Goal: Information Seeking & Learning: Learn about a topic

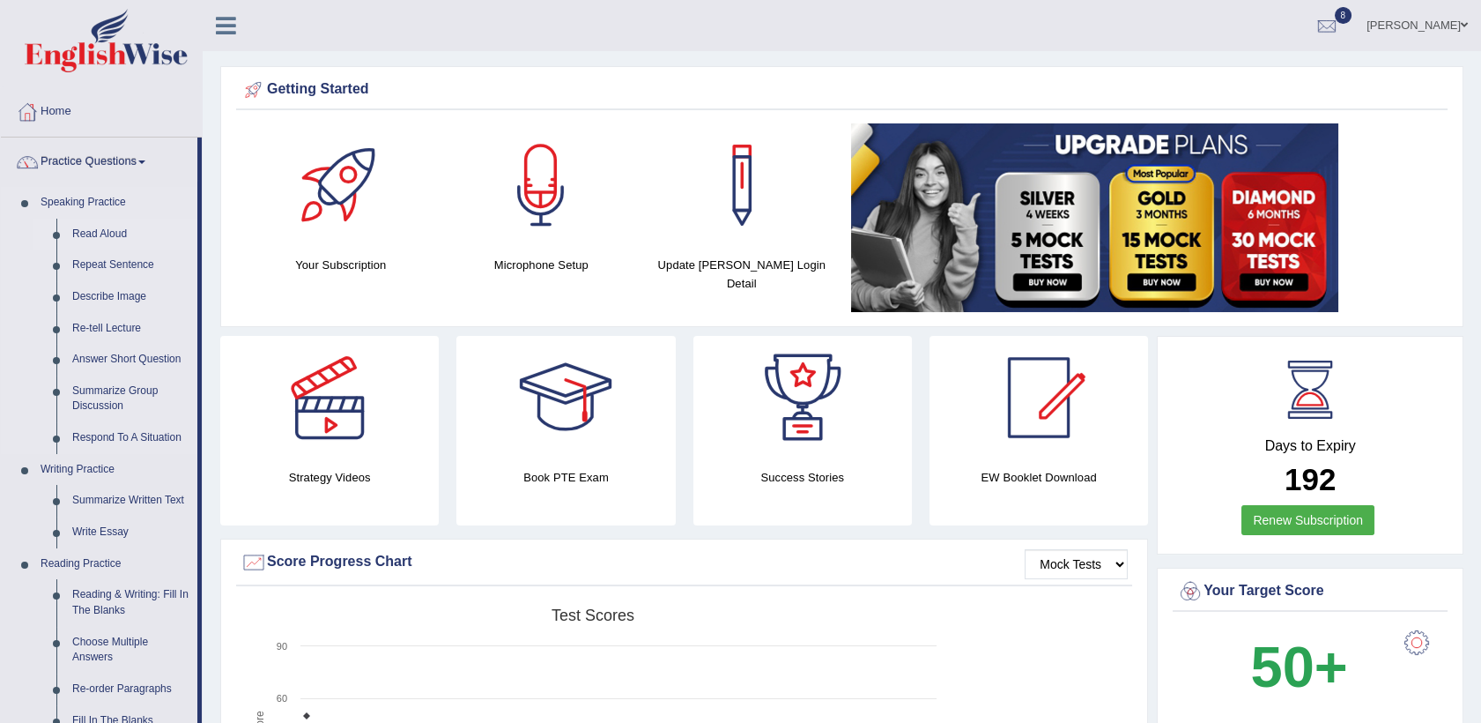
click at [96, 234] on link "Read Aloud" at bounding box center [130, 235] width 133 height 32
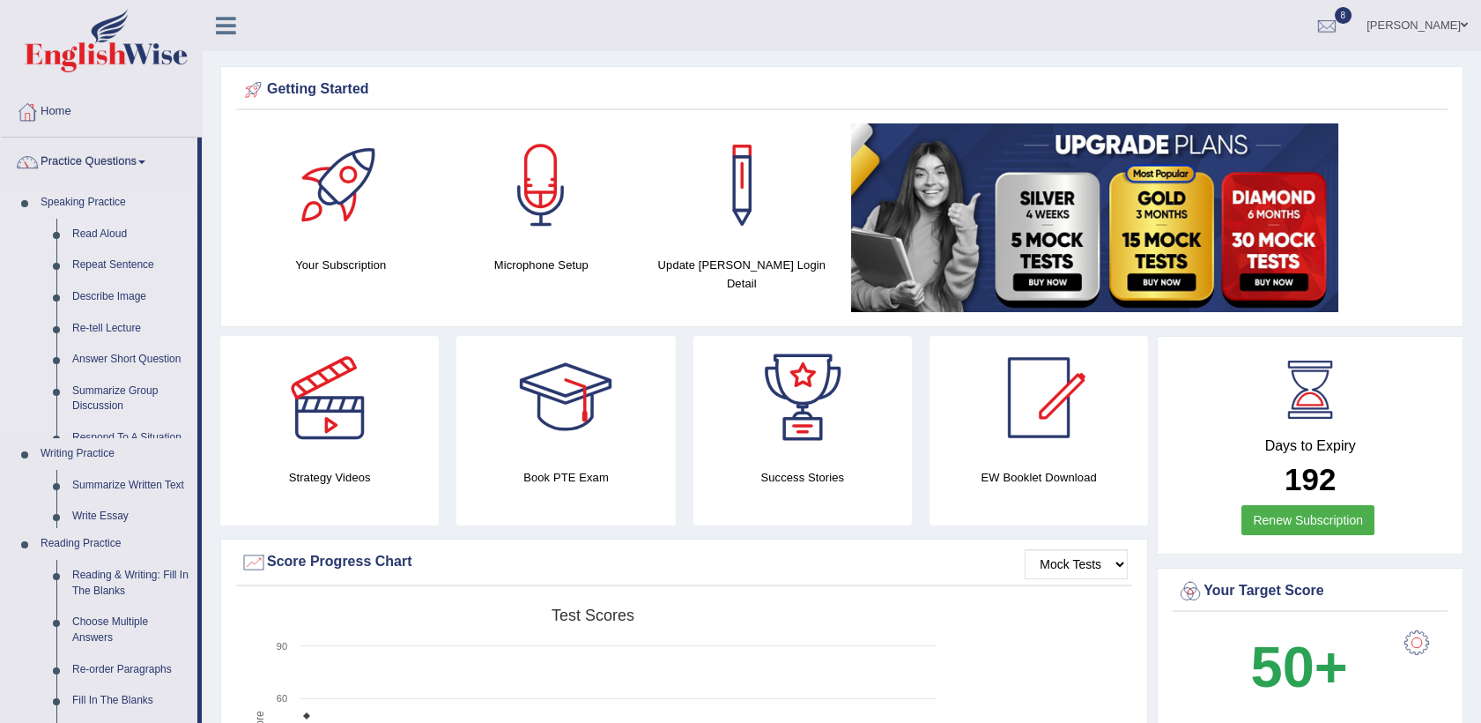
click at [96, 234] on link "Read Aloud" at bounding box center [130, 235] width 133 height 32
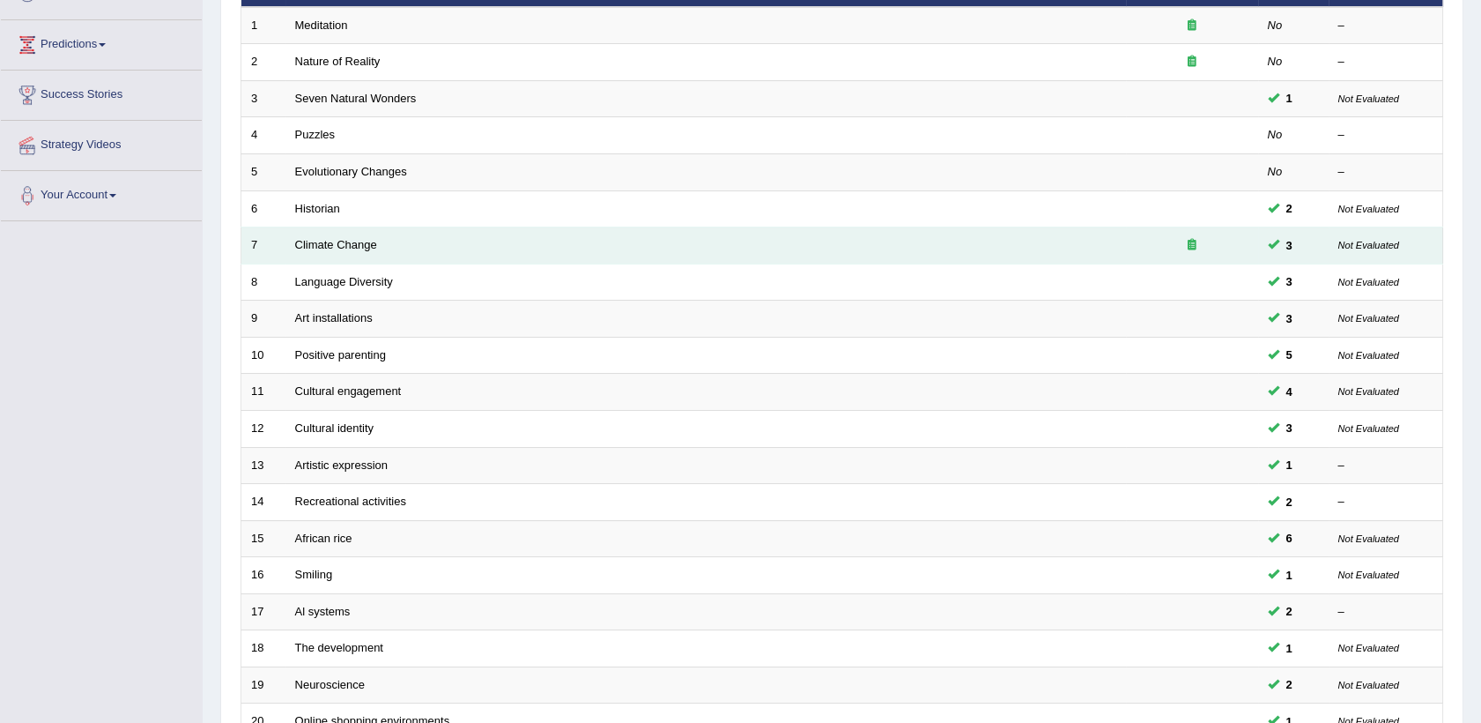
scroll to position [441, 0]
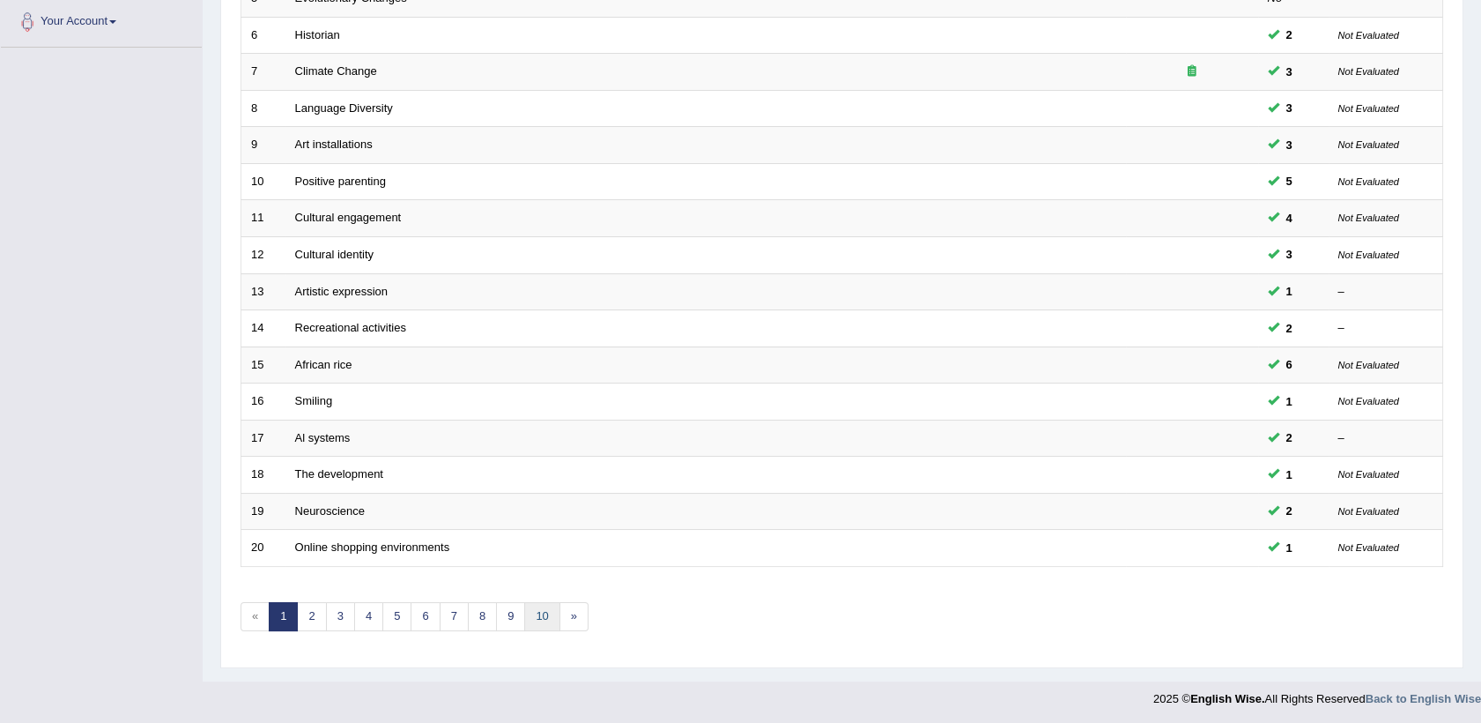
click at [537, 606] on link "10" at bounding box center [541, 616] width 35 height 29
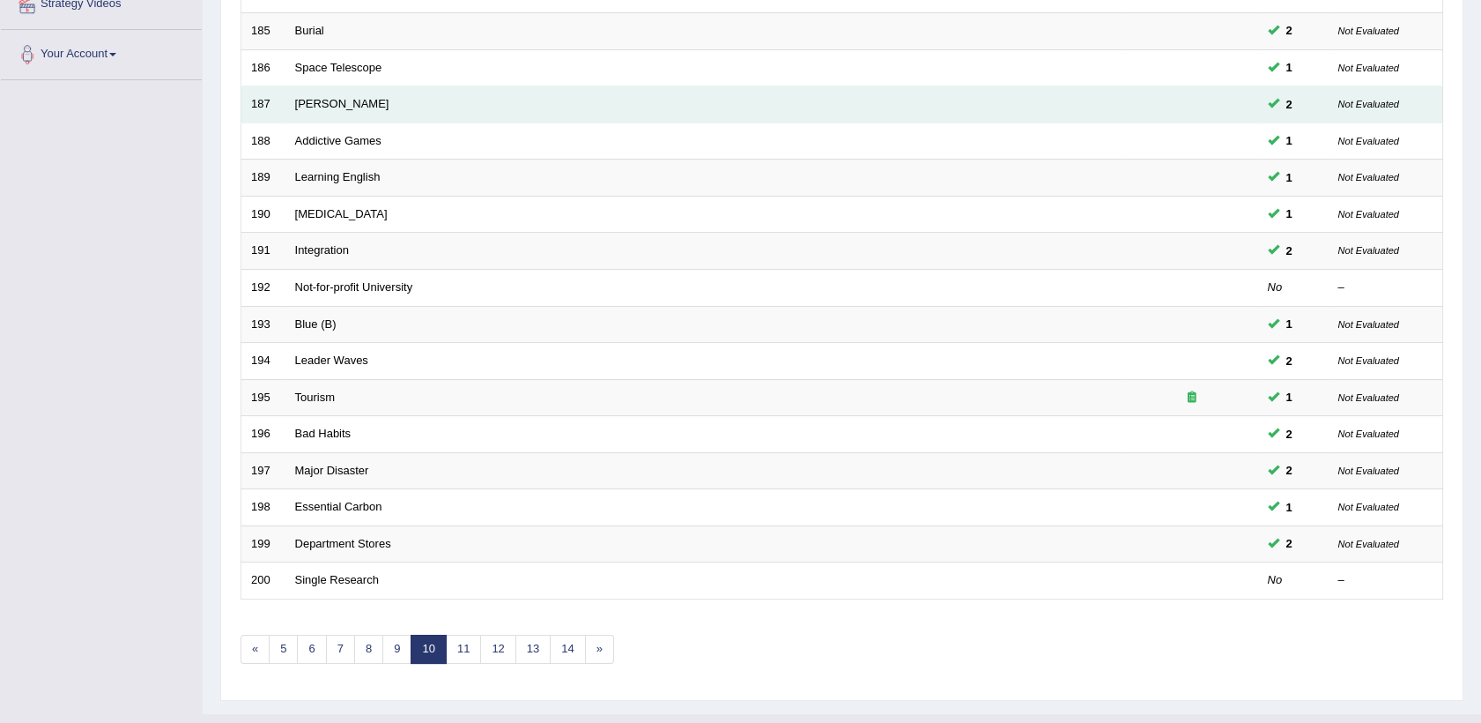
scroll to position [441, 0]
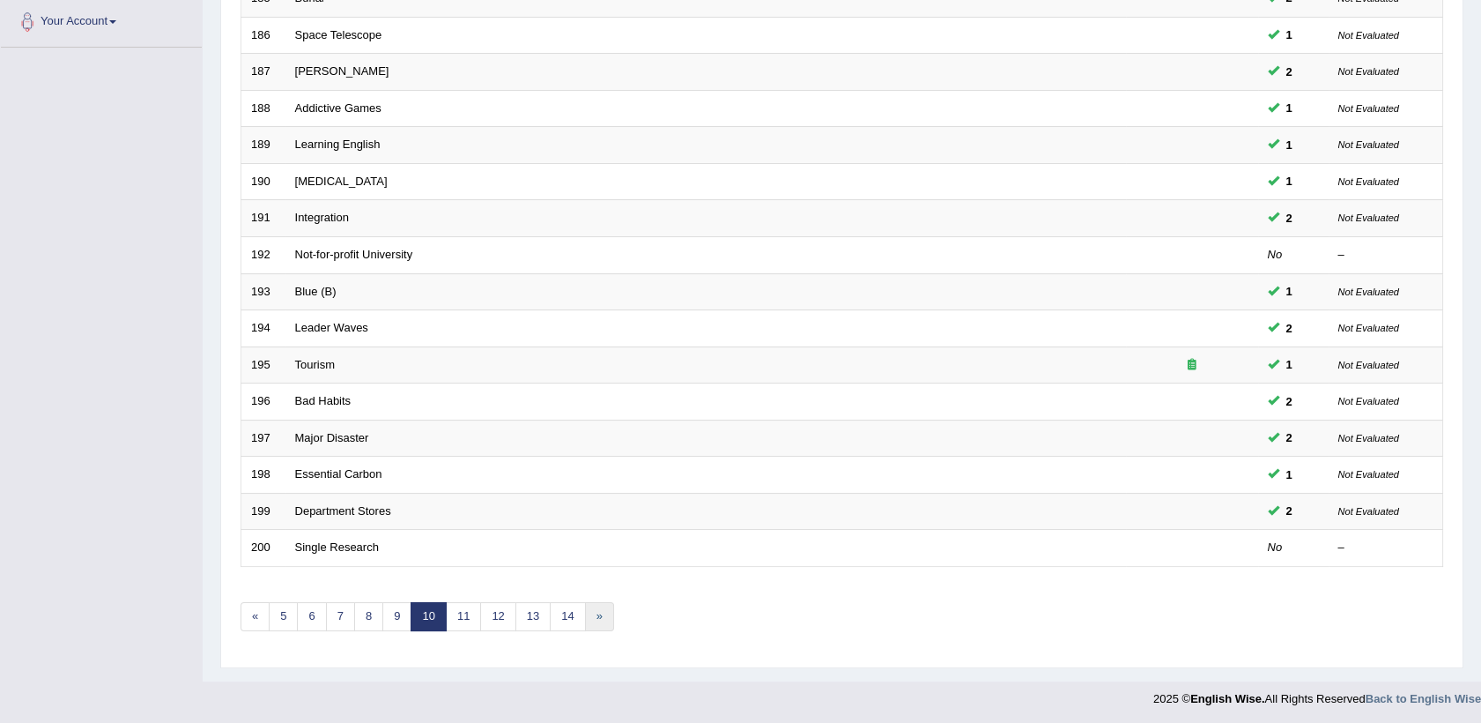
click at [590, 623] on link "»" at bounding box center [599, 616] width 29 height 29
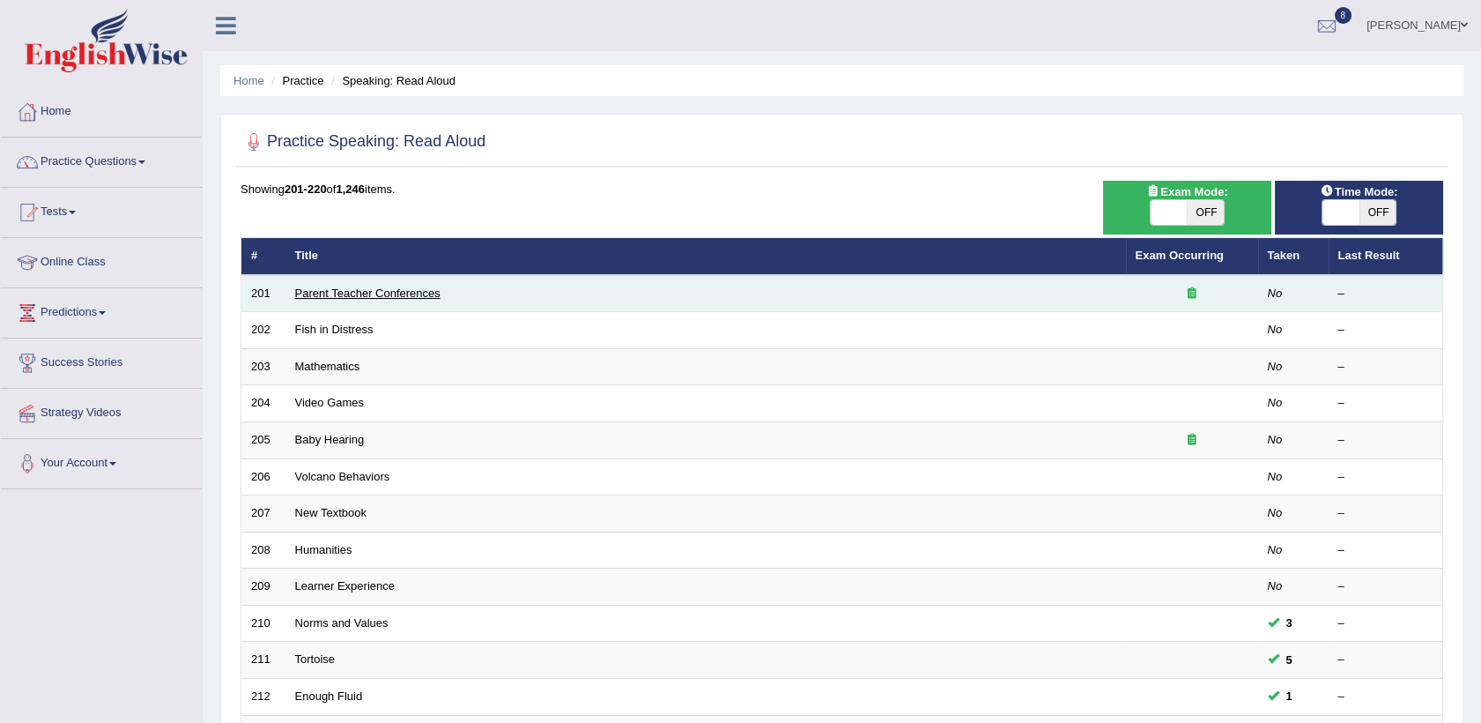
click at [333, 299] on link "Parent Teacher Conferences" at bounding box center [367, 292] width 145 height 13
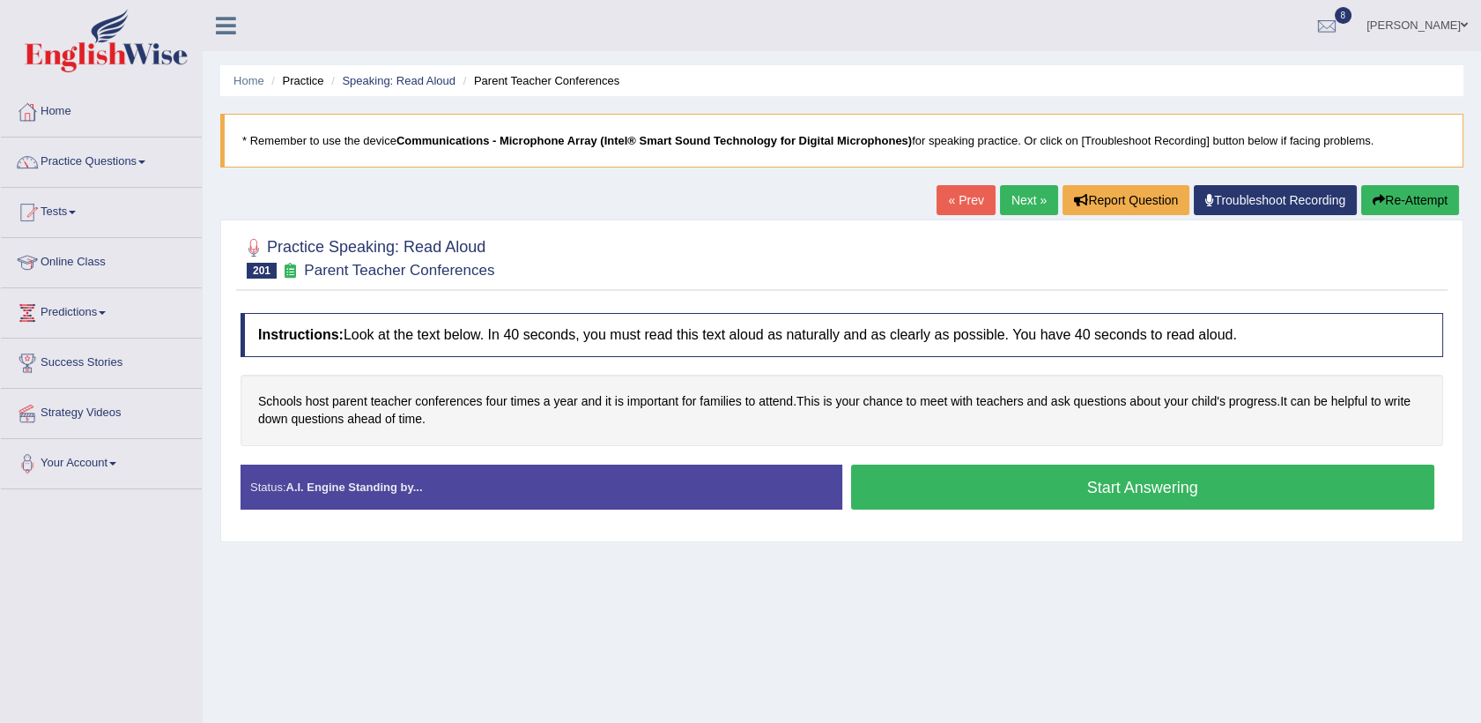
click at [1050, 501] on button "Start Answering" at bounding box center [1143, 486] width 584 height 45
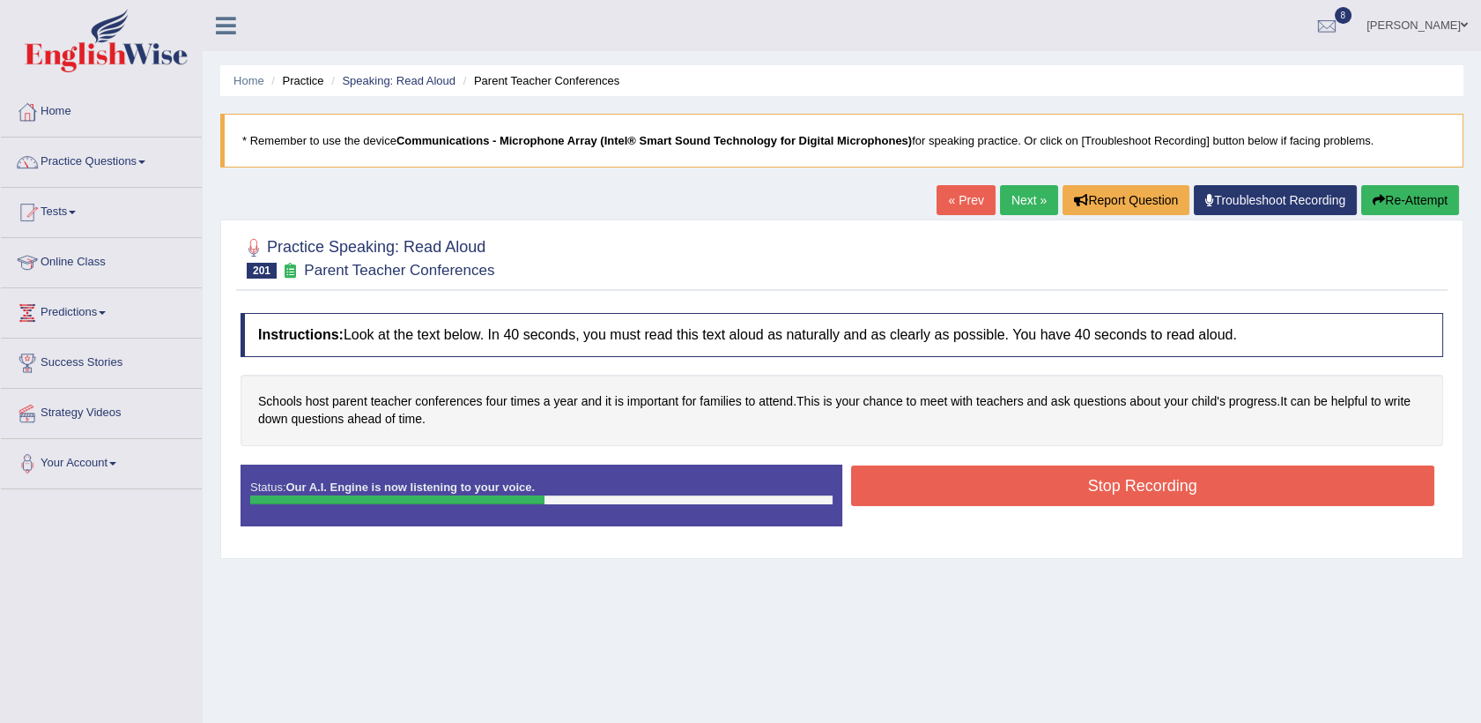
click at [1050, 501] on button "Stop Recording" at bounding box center [1143, 485] width 584 height 41
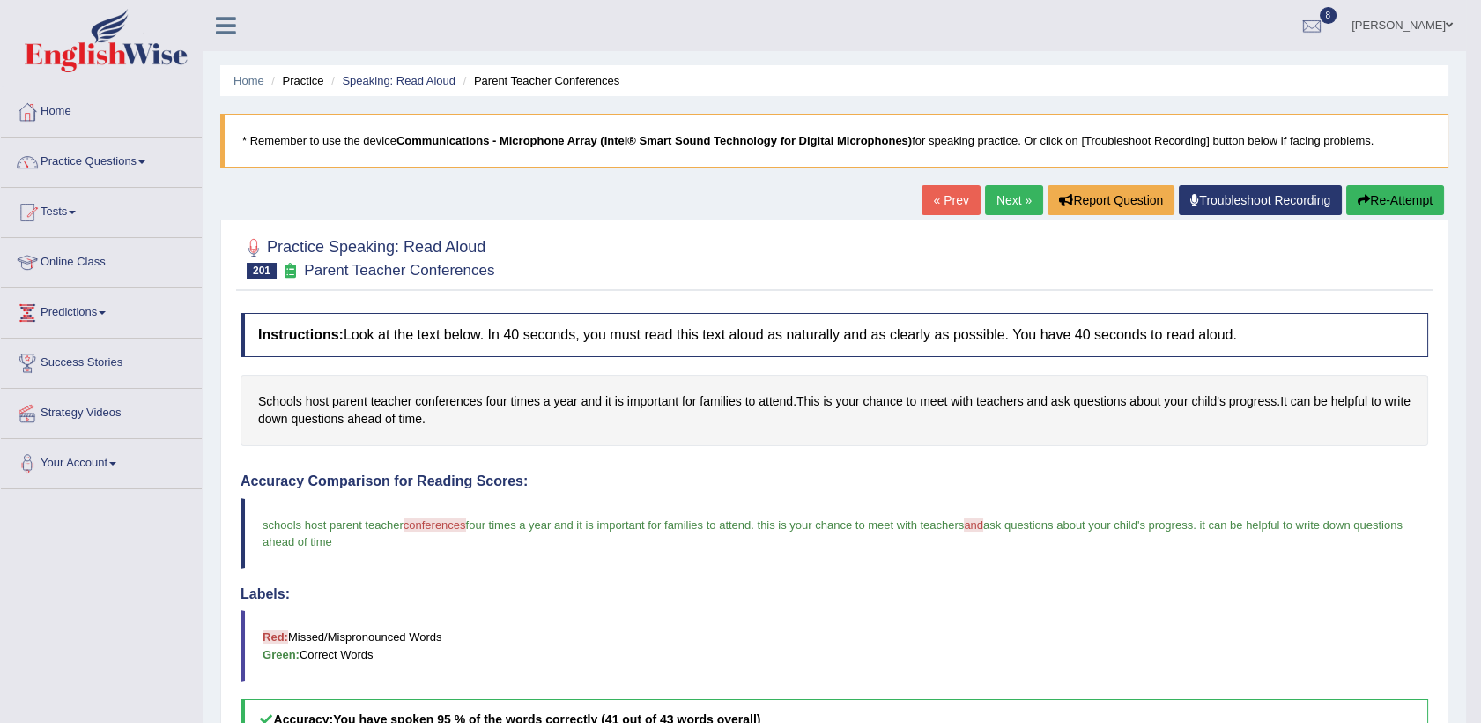
click at [1015, 200] on link "Next »" at bounding box center [1014, 200] width 58 height 30
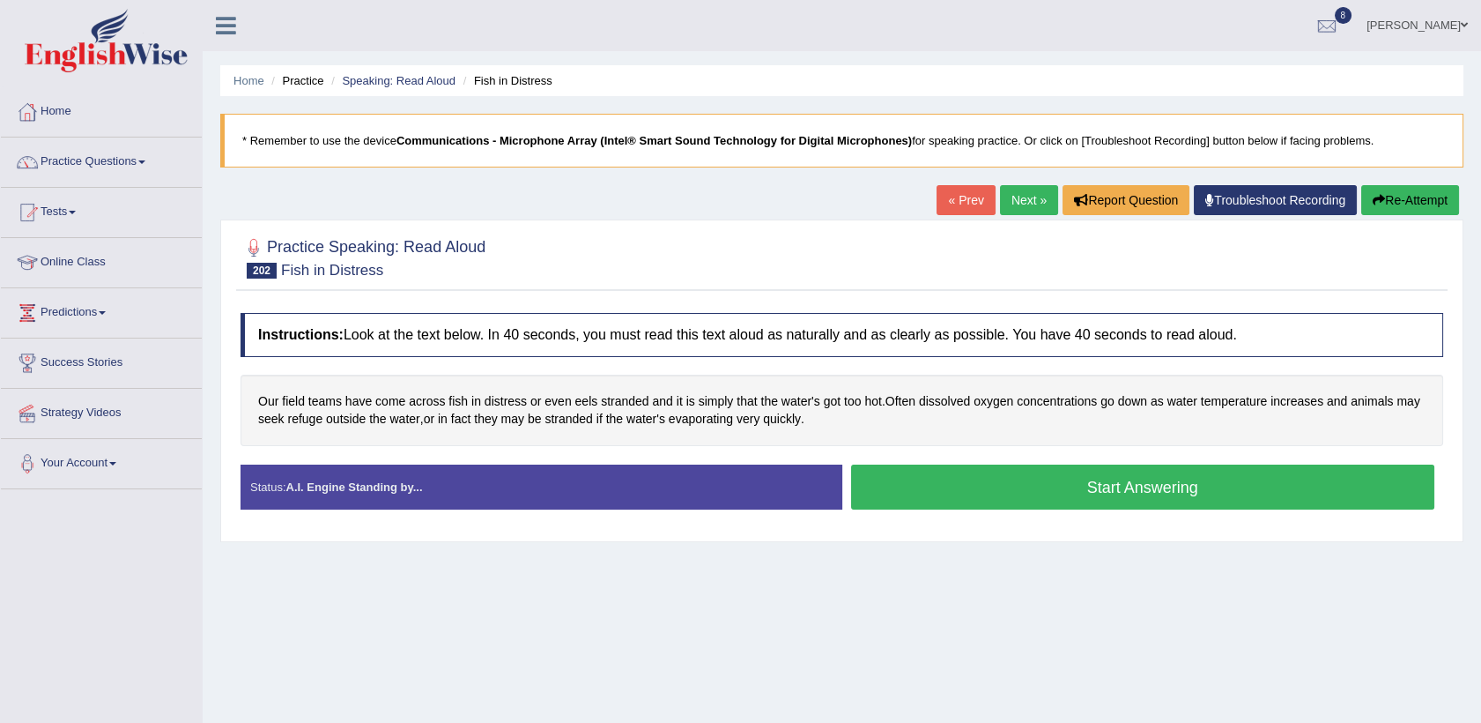
click at [931, 480] on button "Start Answering" at bounding box center [1143, 486] width 584 height 45
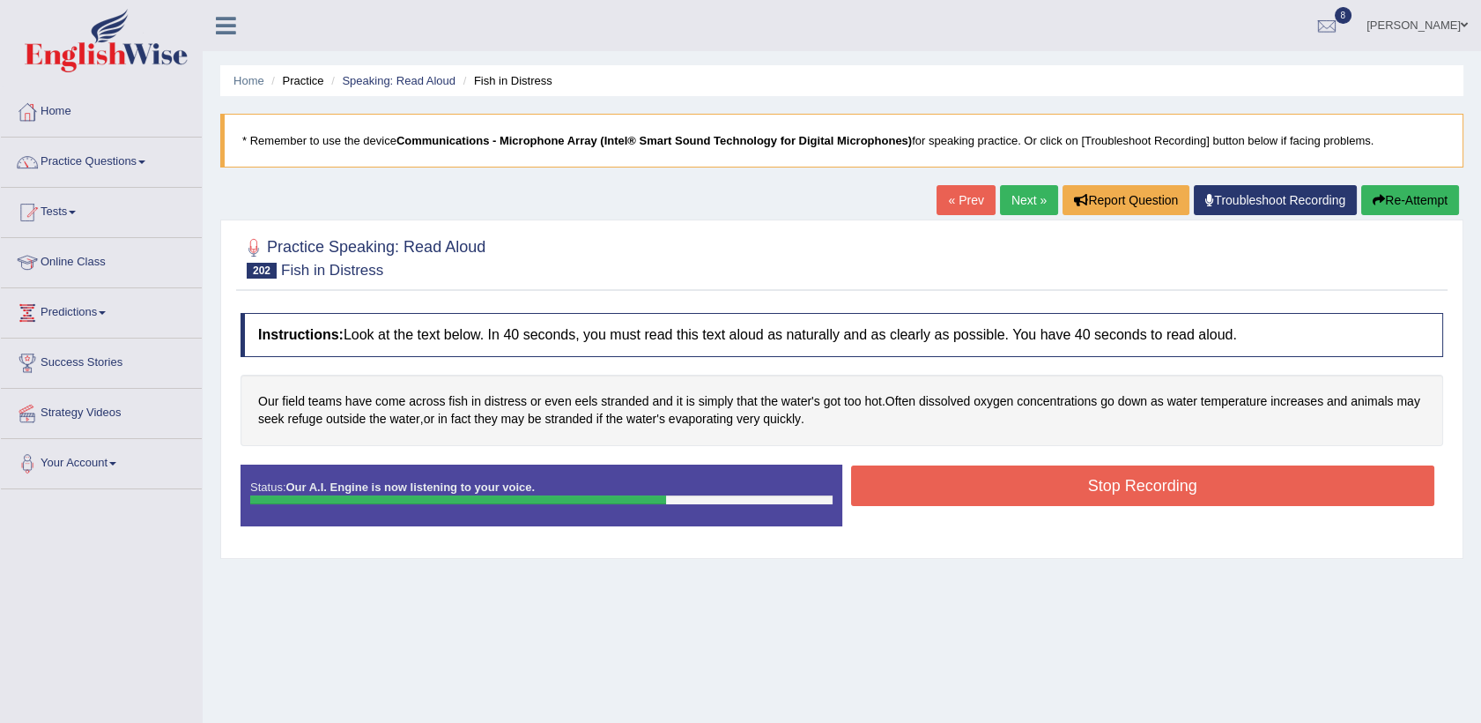
click at [931, 480] on button "Stop Recording" at bounding box center [1143, 485] width 584 height 41
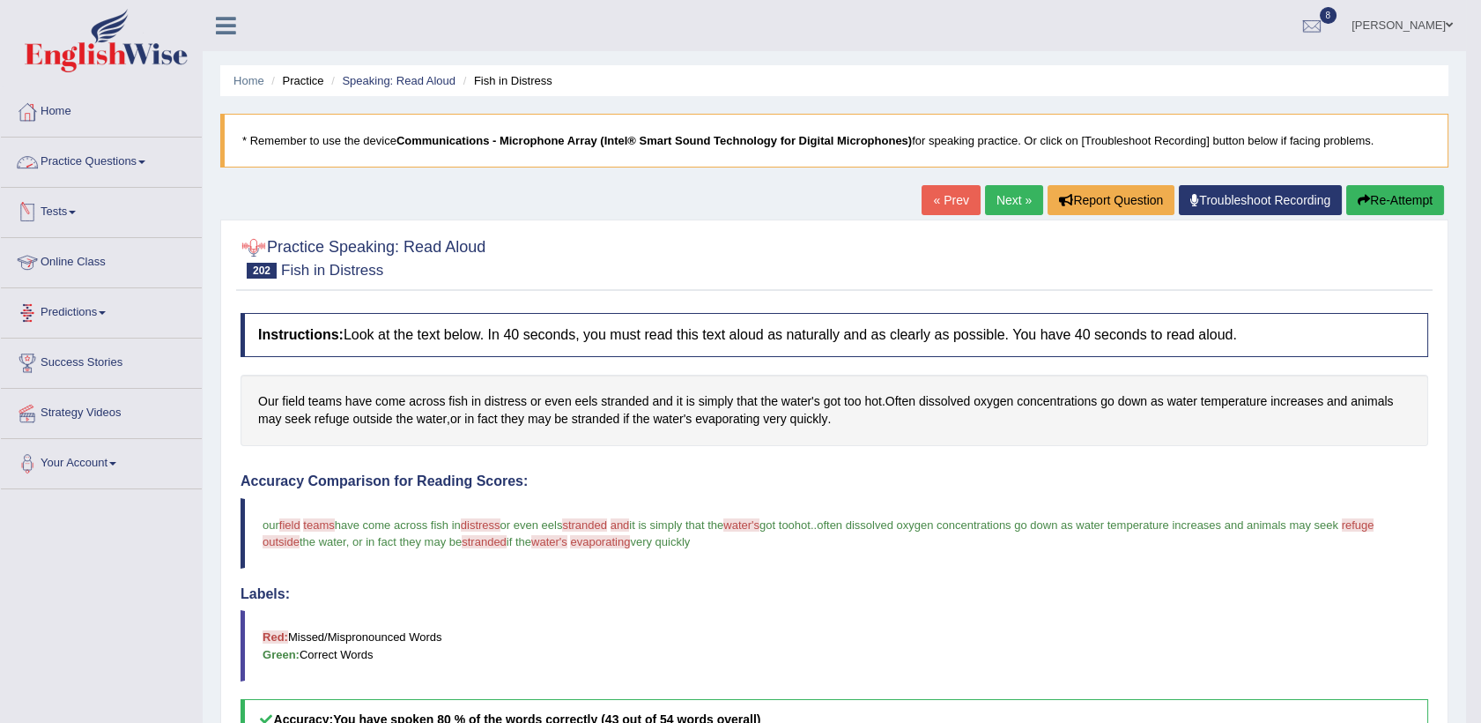
click at [1003, 247] on div at bounding box center [835, 257] width 1188 height 54
click at [1022, 204] on link "Next »" at bounding box center [1014, 200] width 58 height 30
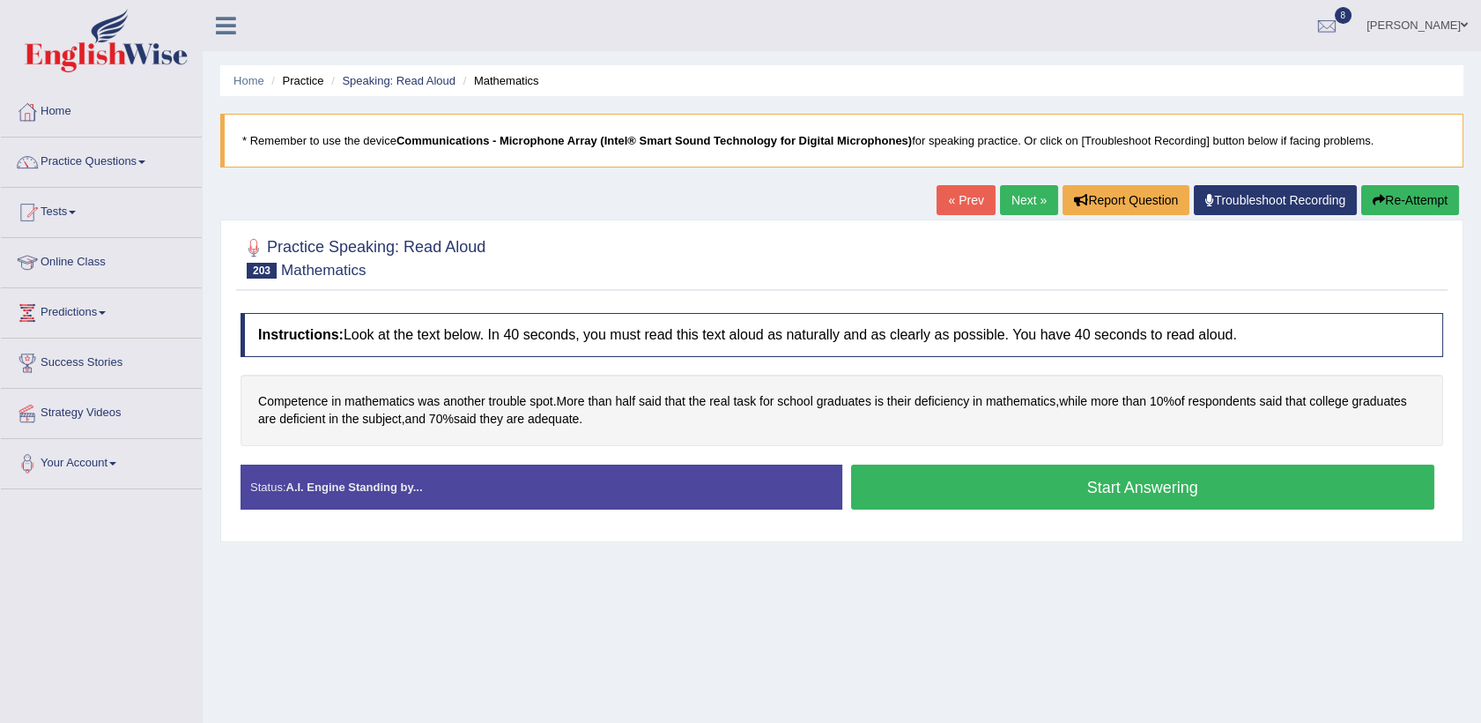
drag, startPoint x: 946, startPoint y: 483, endPoint x: 929, endPoint y: 358, distance: 126.4
click at [929, 358] on div "Instructions: Look at the text below. In 40 seconds, you must read this text al…" at bounding box center [842, 418] width 1212 height 228
click at [933, 483] on button "Start Answering" at bounding box center [1143, 486] width 584 height 45
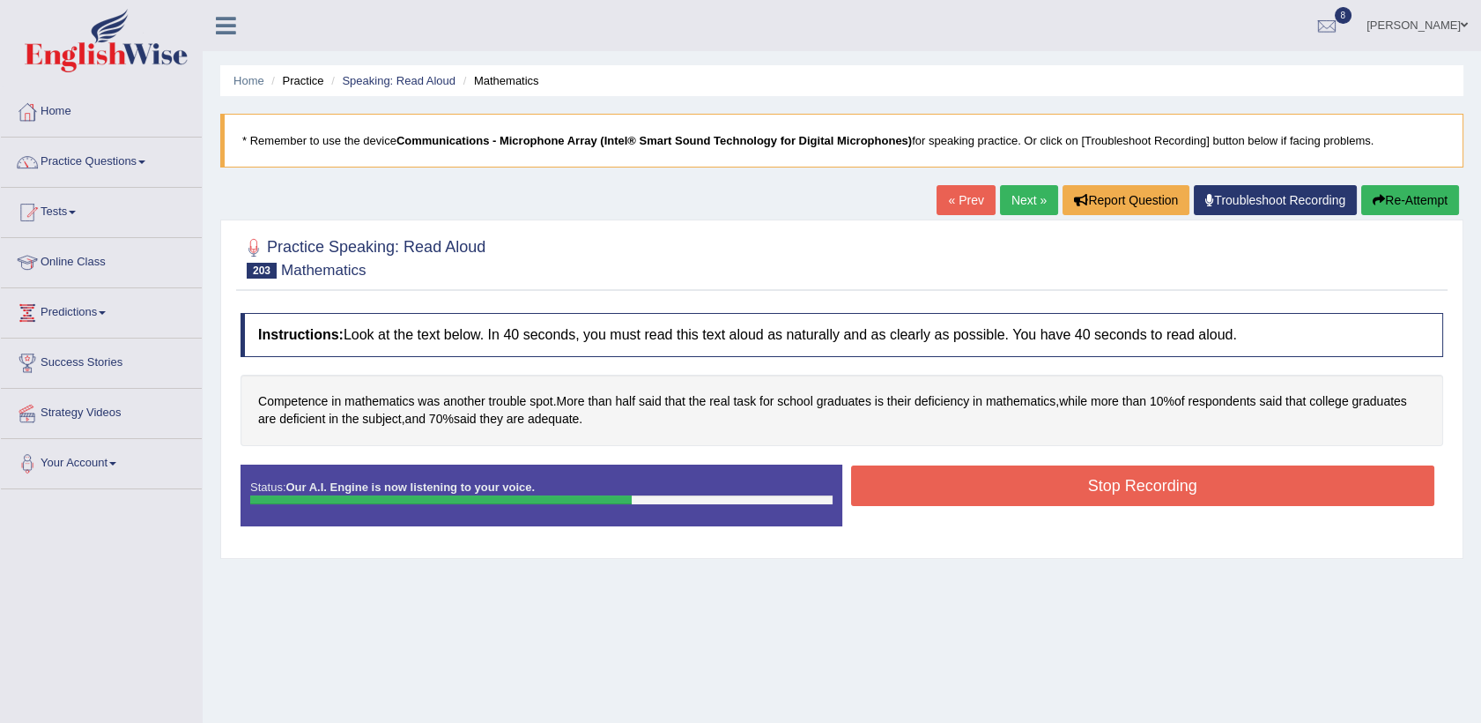
click at [933, 483] on button "Stop Recording" at bounding box center [1143, 485] width 584 height 41
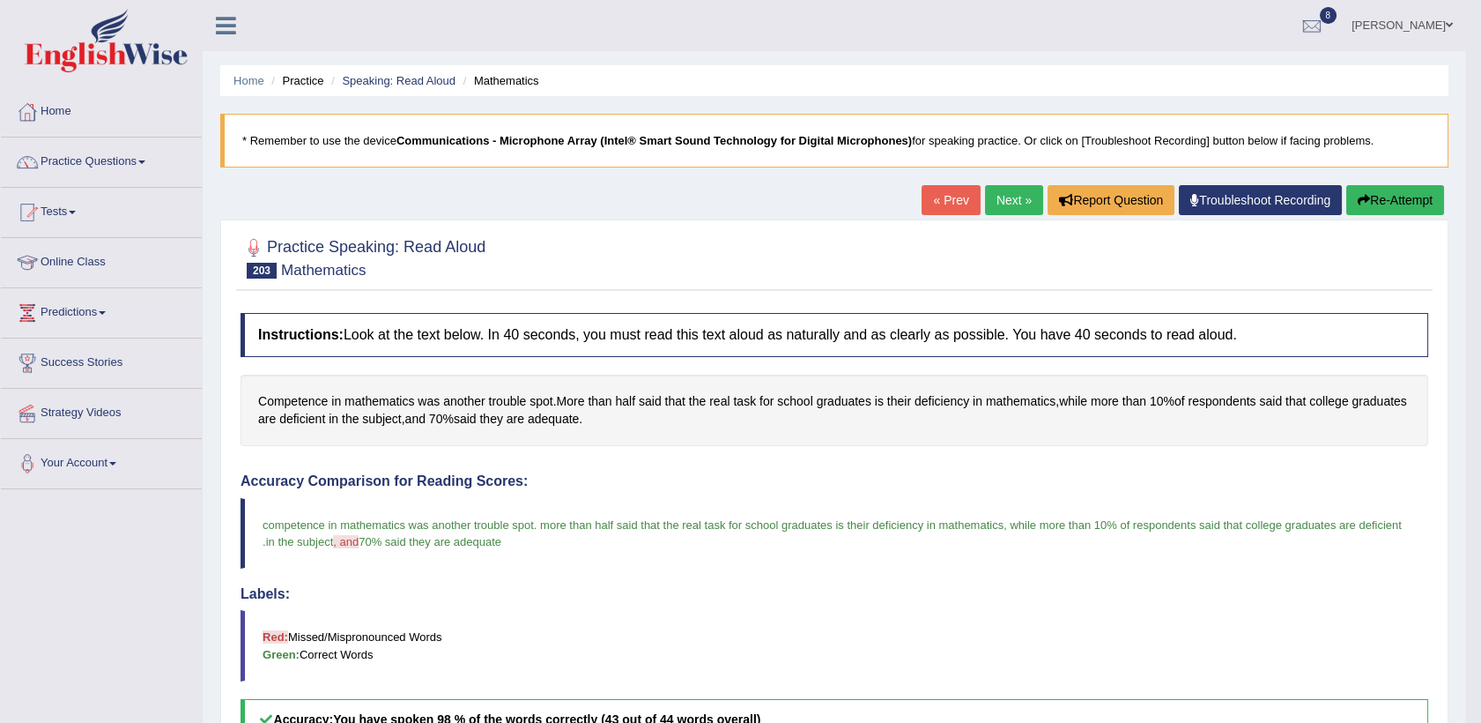
click at [1388, 192] on button "Re-Attempt" at bounding box center [1395, 200] width 98 height 30
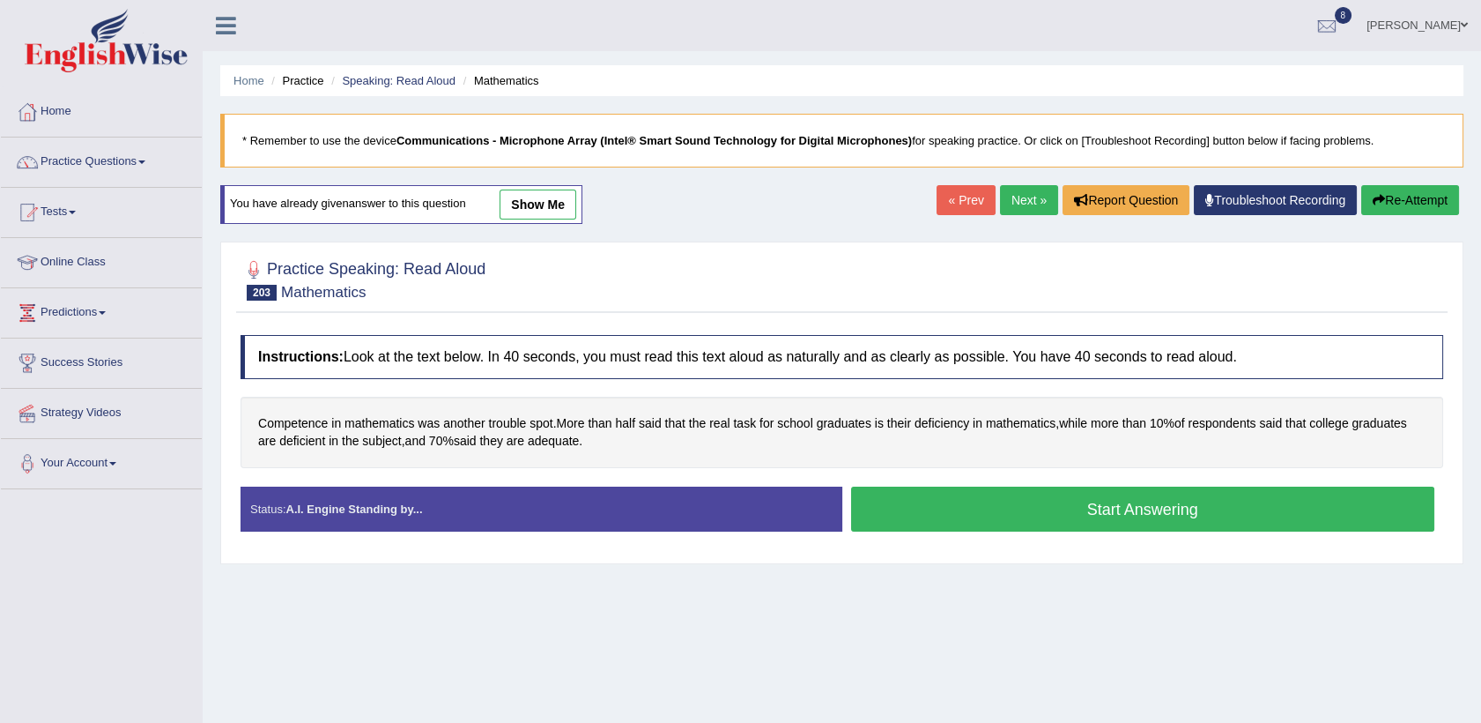
click at [937, 505] on button "Start Answering" at bounding box center [1143, 508] width 584 height 45
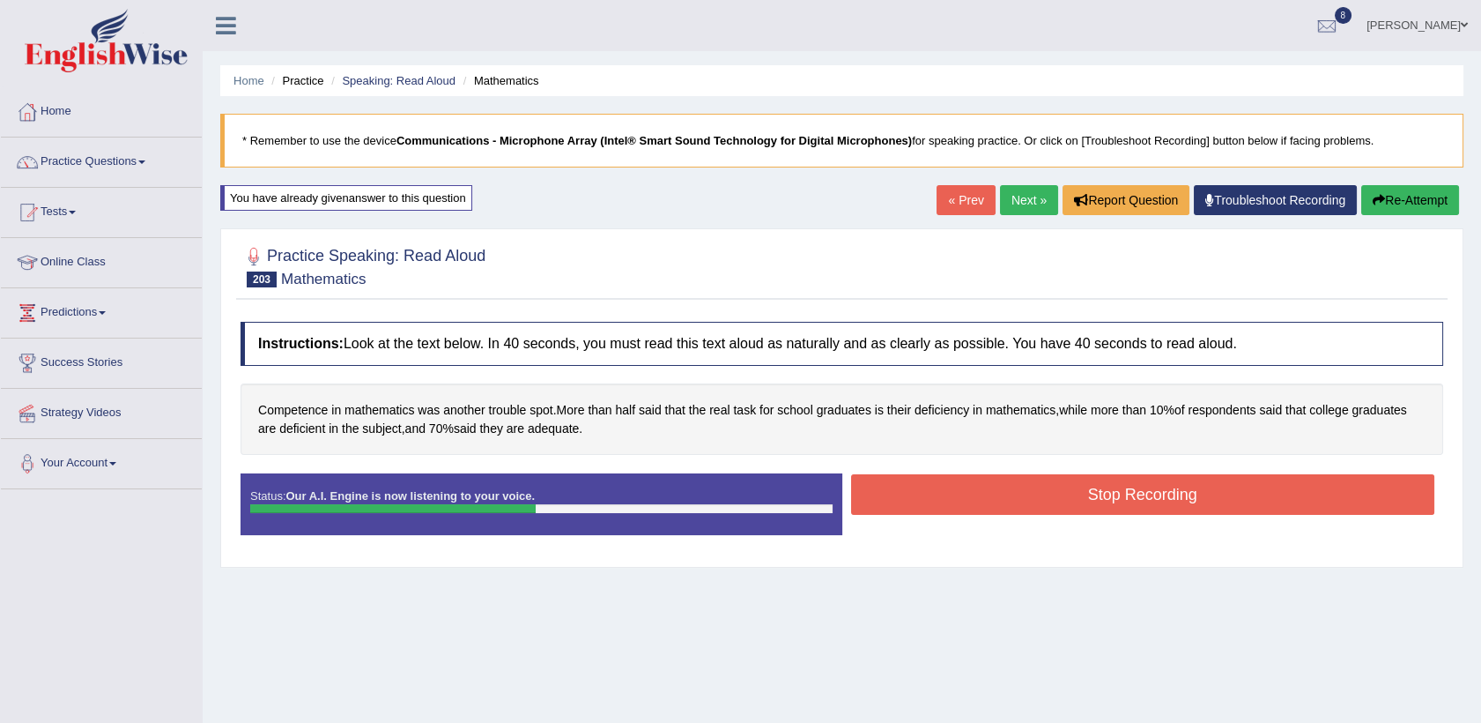
click at [1012, 191] on link "Next »" at bounding box center [1029, 200] width 58 height 30
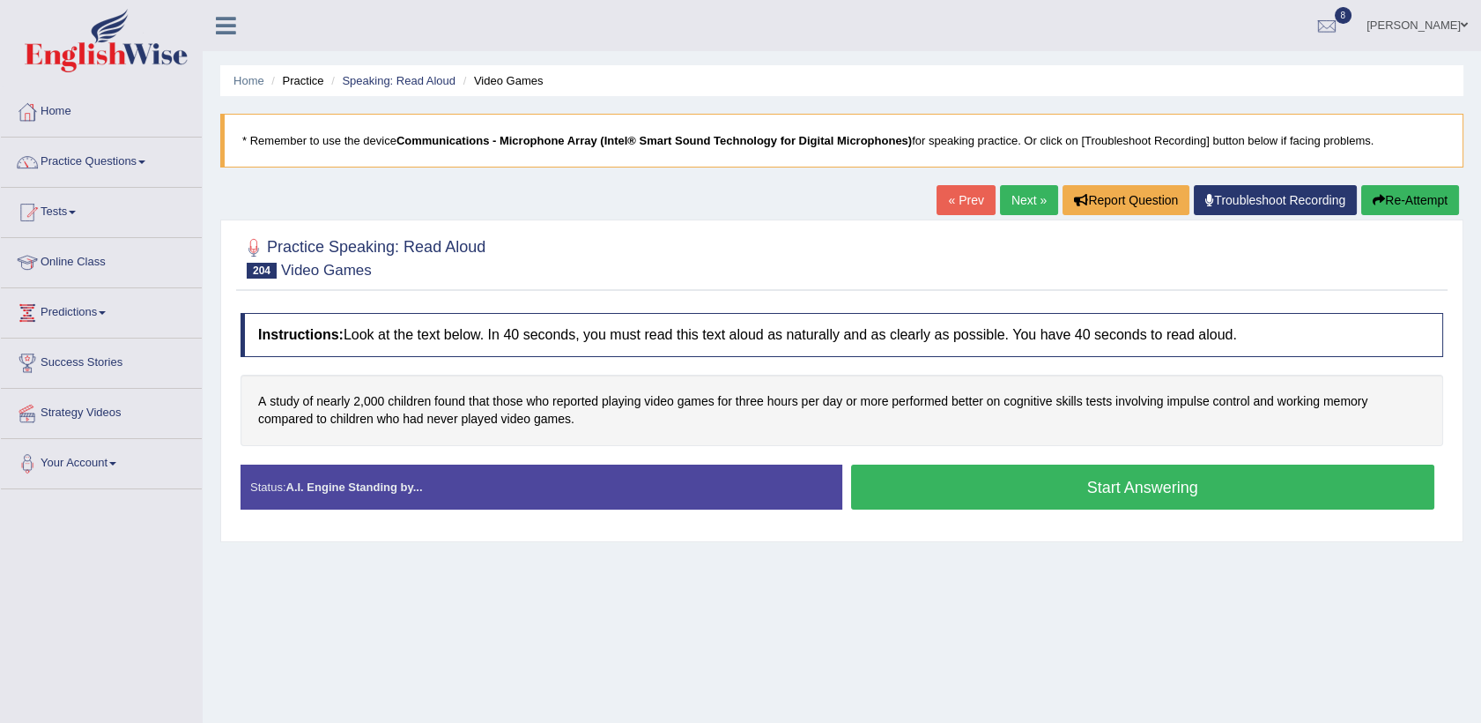
click at [1012, 191] on link "Next »" at bounding box center [1029, 200] width 58 height 30
click at [1108, 475] on button "Start Answering" at bounding box center [1143, 486] width 584 height 45
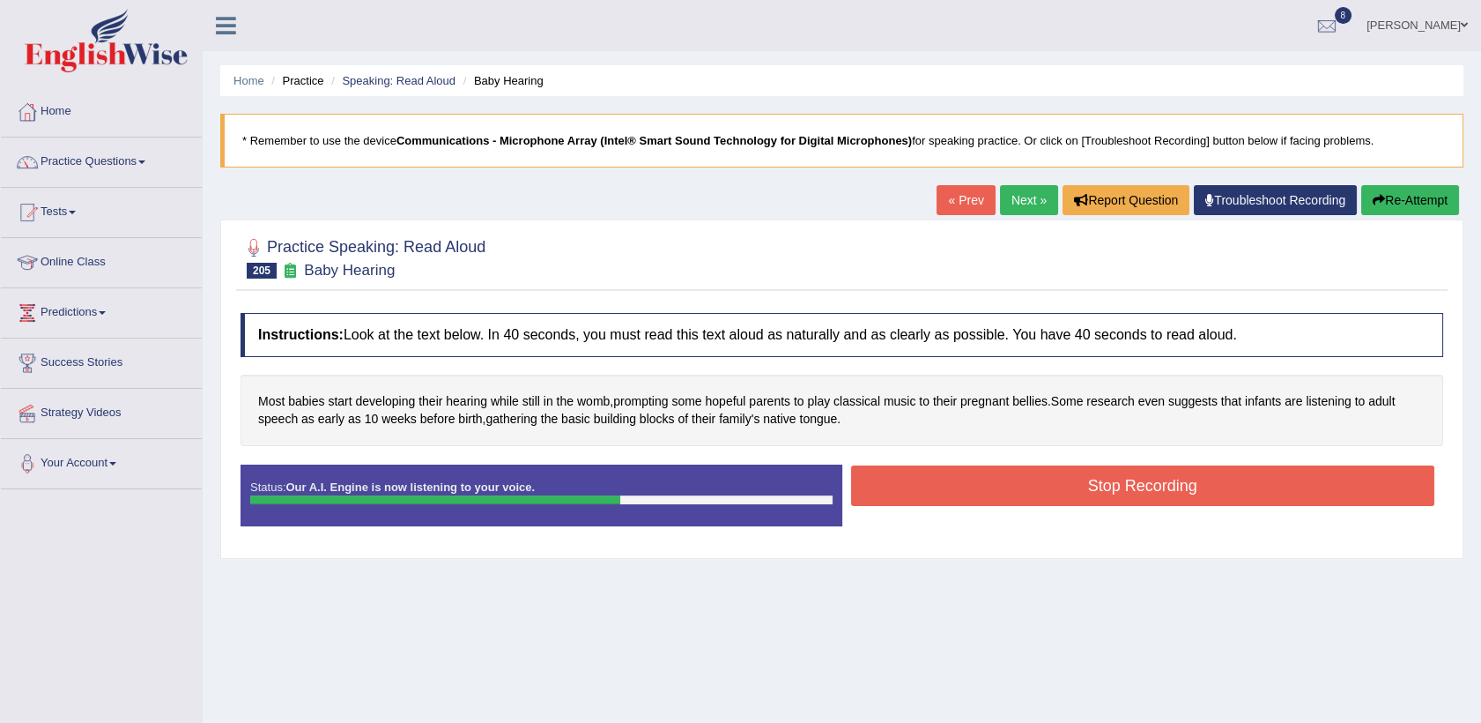
click at [1108, 475] on button "Stop Recording" at bounding box center [1143, 485] width 584 height 41
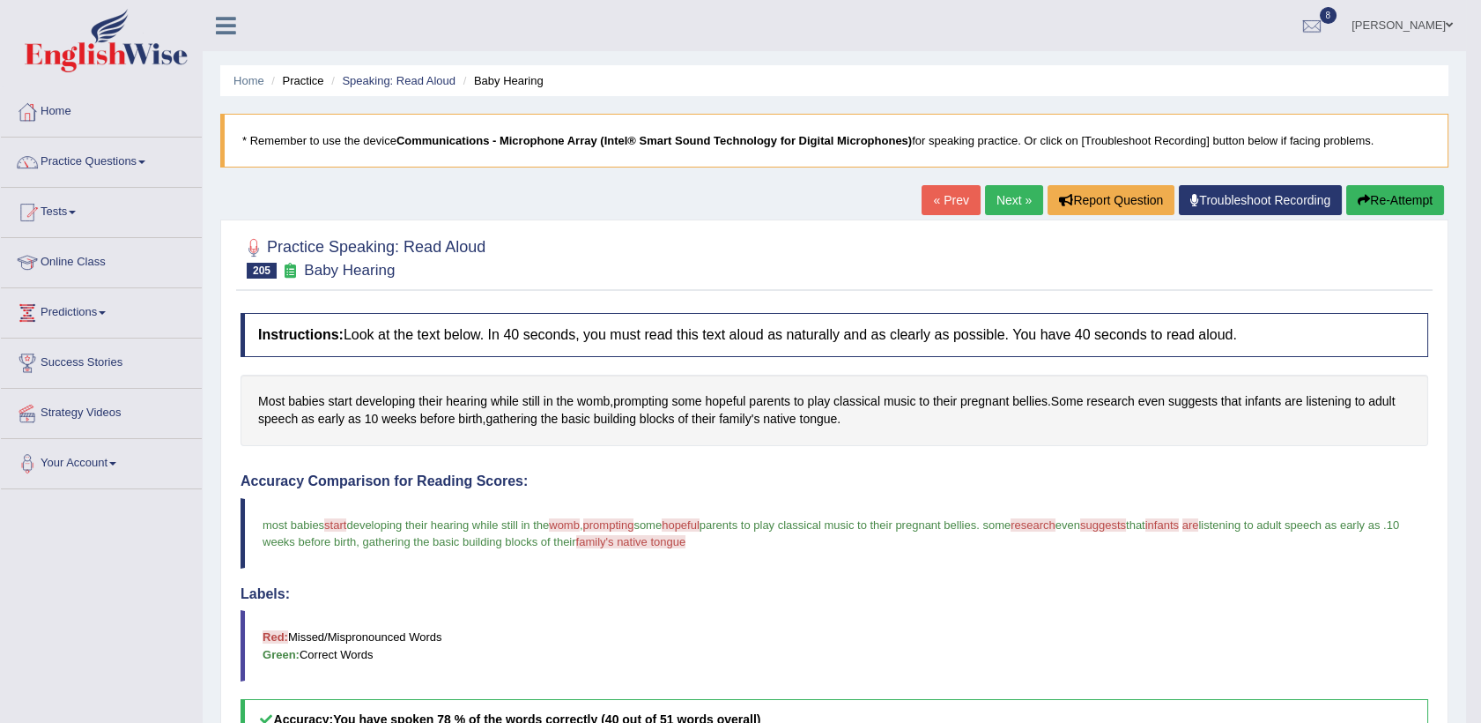
click at [1398, 198] on button "Re-Attempt" at bounding box center [1395, 200] width 98 height 30
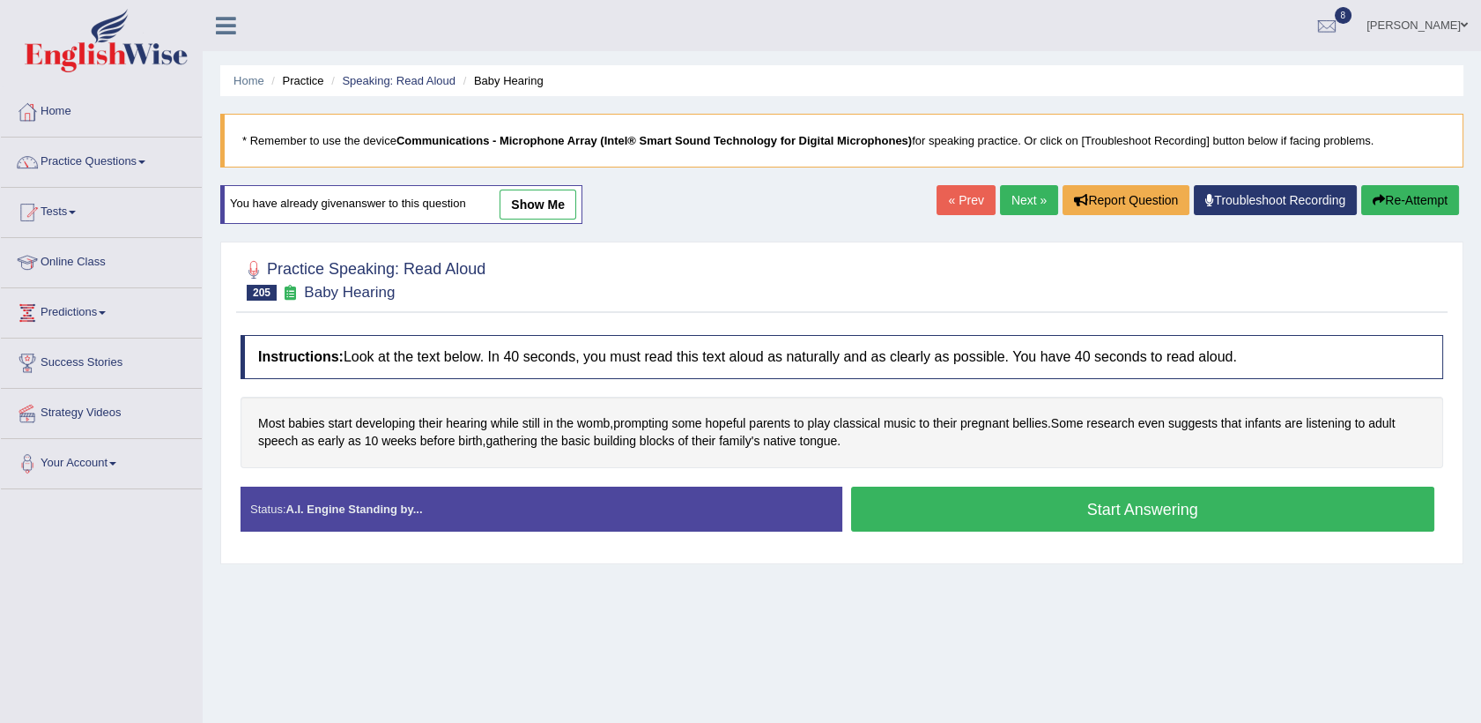
click at [989, 507] on button "Start Answering" at bounding box center [1143, 508] width 584 height 45
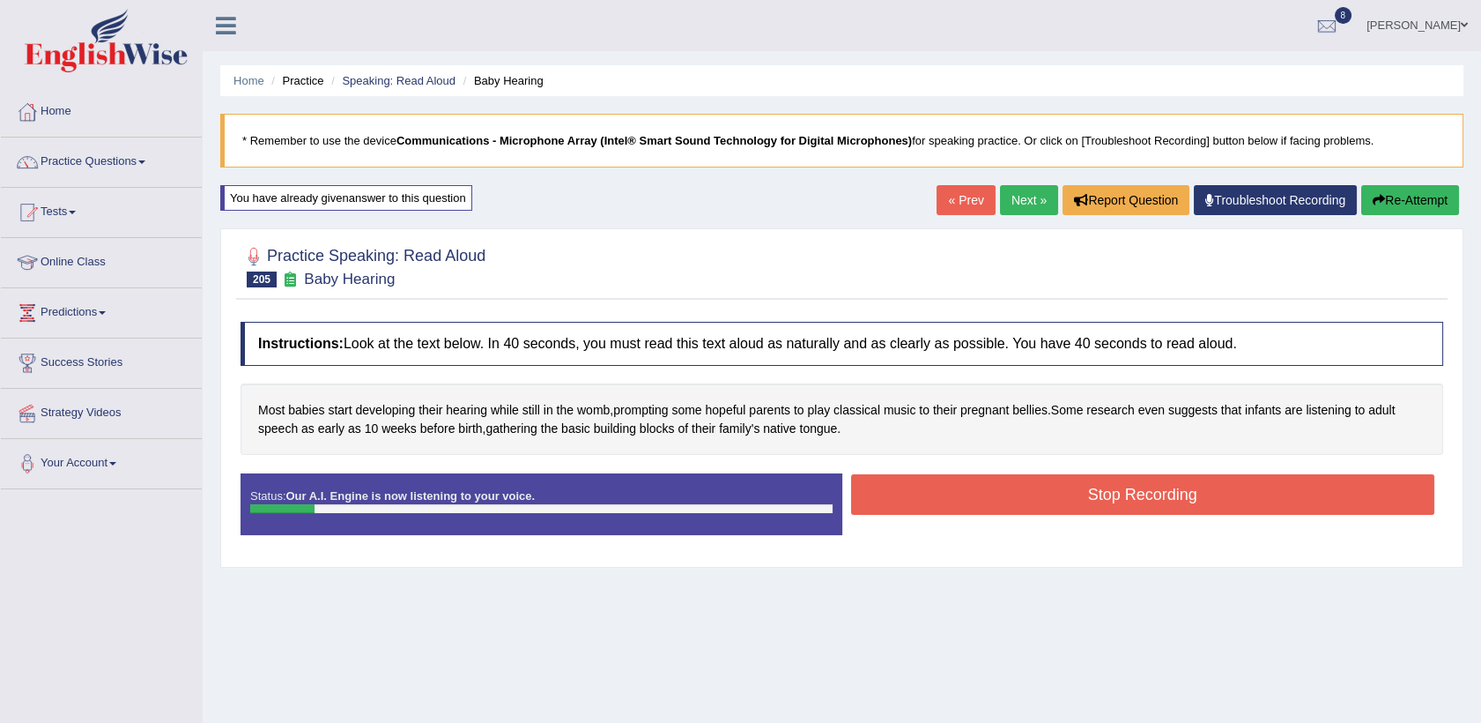
click at [1411, 204] on button "Re-Attempt" at bounding box center [1410, 200] width 98 height 30
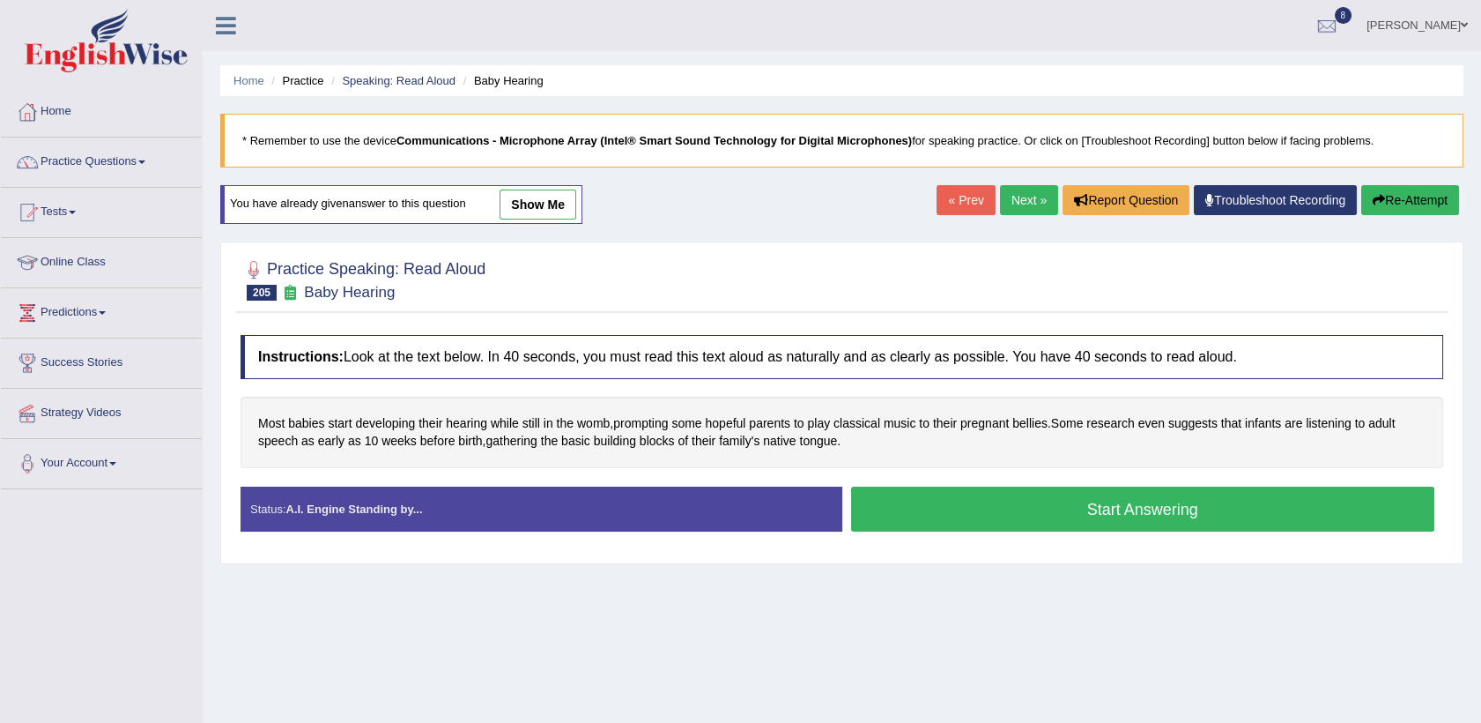
click at [1021, 515] on button "Start Answering" at bounding box center [1143, 508] width 584 height 45
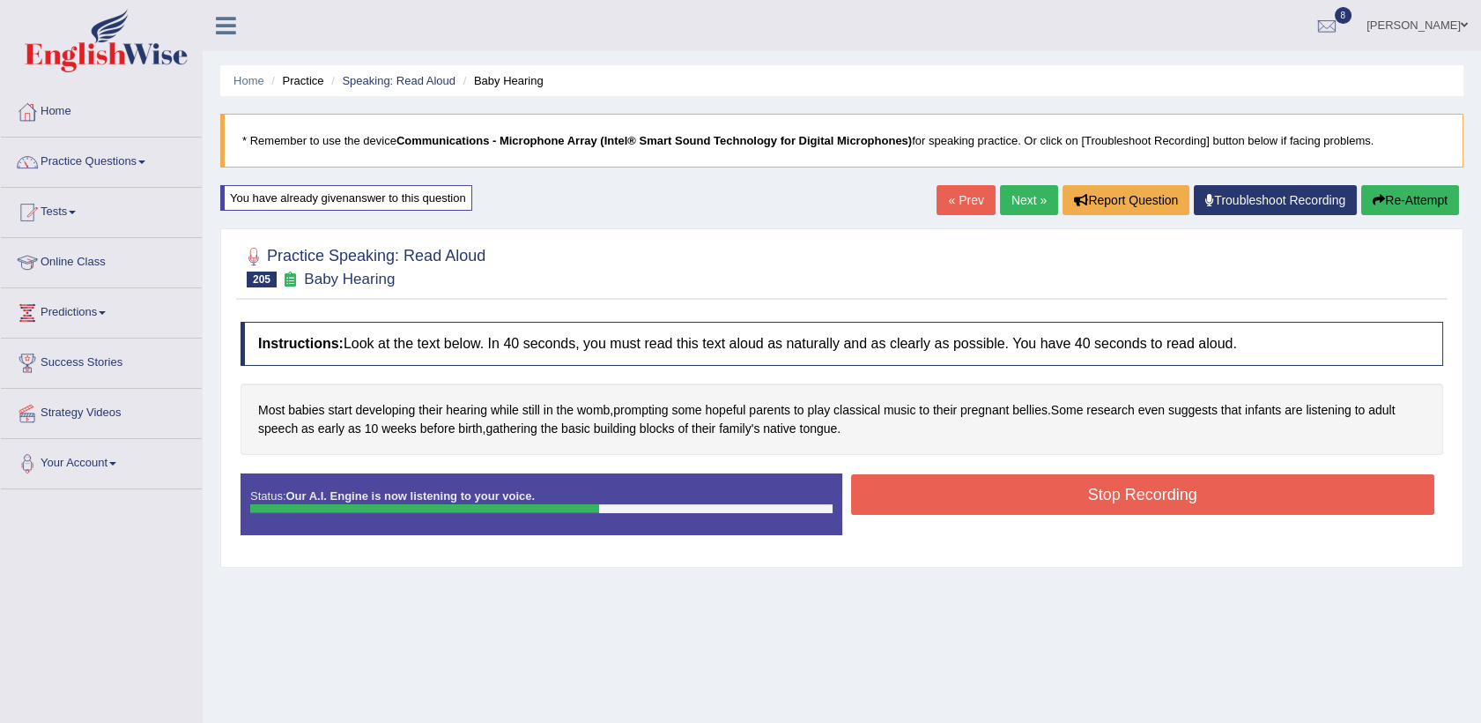
click at [1021, 515] on div "Stop Recording" at bounding box center [1143, 496] width 602 height 45
click at [1064, 455] on div "Instructions: Look at the text below. In 40 seconds, you must read this text al…" at bounding box center [842, 435] width 1212 height 245
click at [1044, 509] on button "Stop Recording" at bounding box center [1143, 494] width 584 height 41
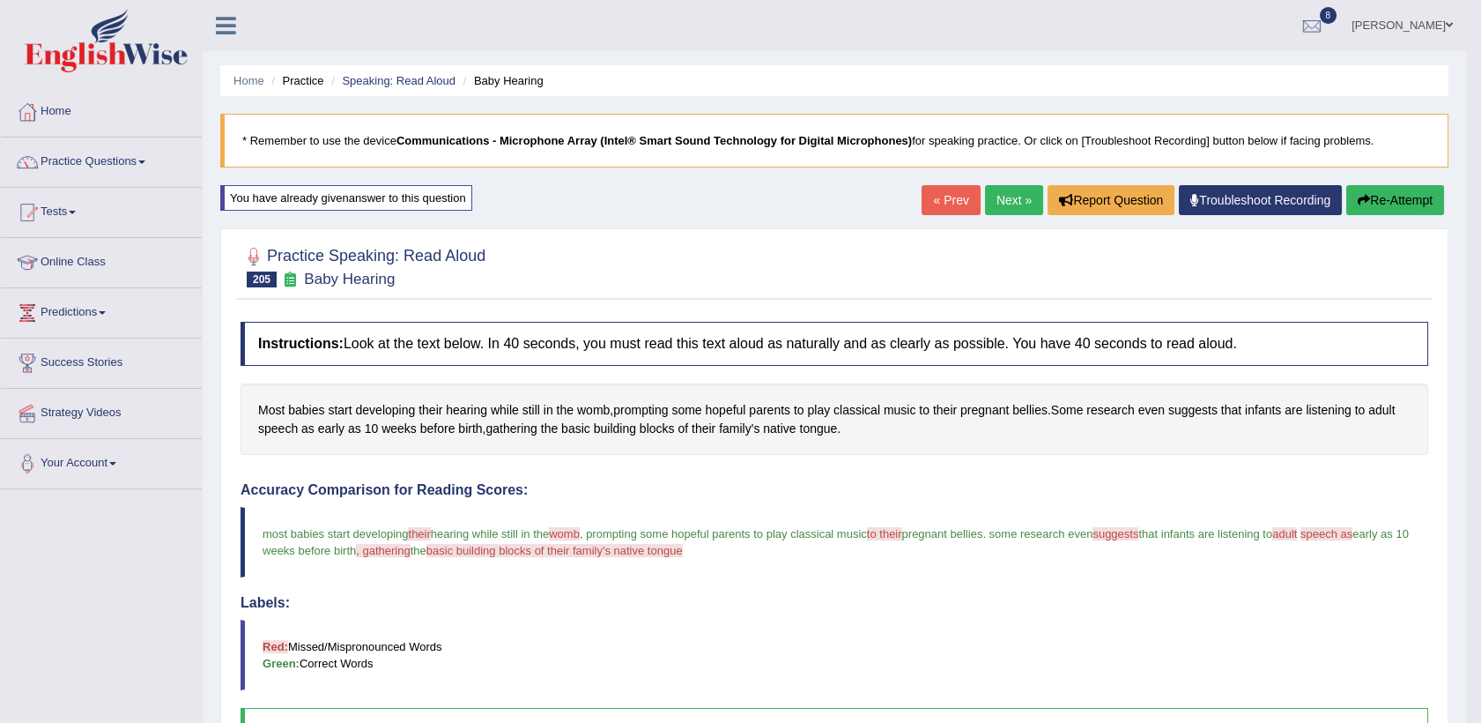
click at [1021, 204] on link "Next »" at bounding box center [1014, 200] width 58 height 30
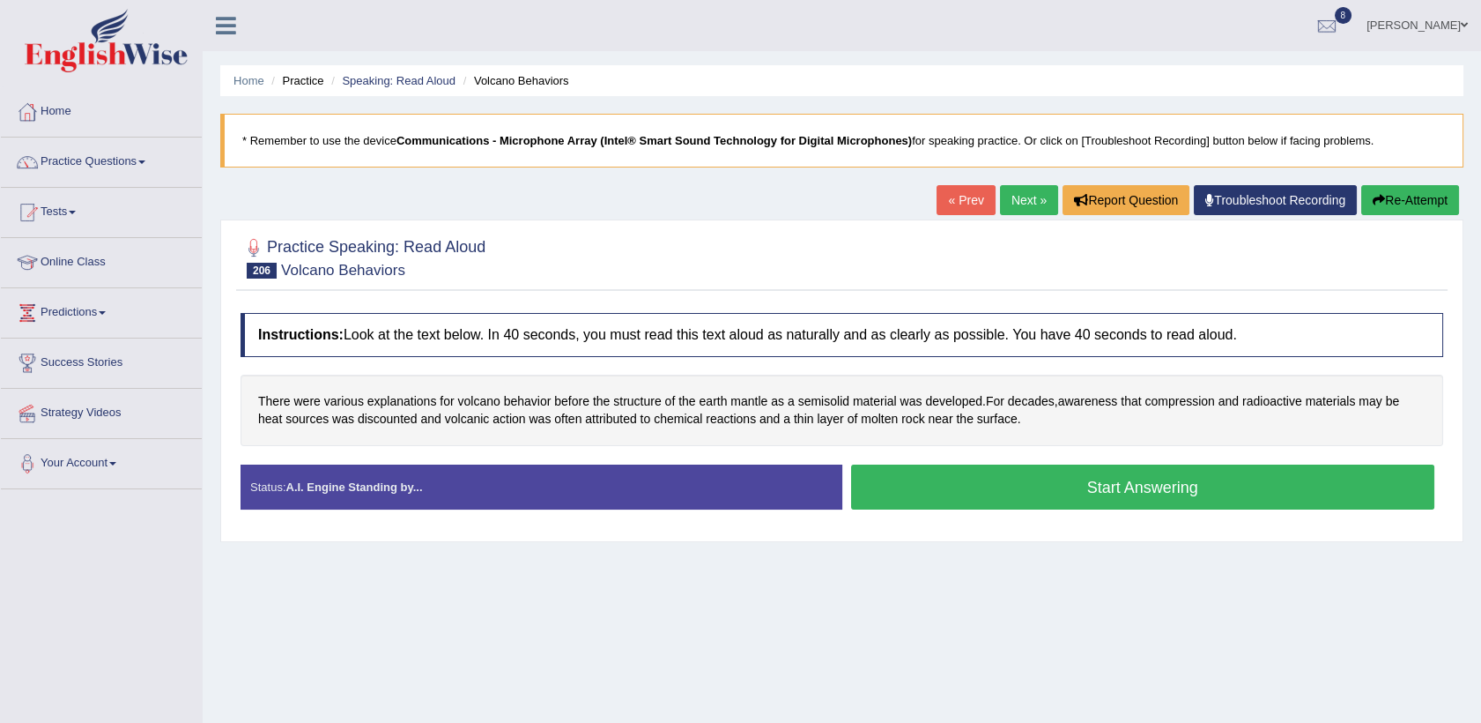
click at [1013, 205] on link "Next »" at bounding box center [1029, 200] width 58 height 30
click at [1267, 514] on div "Stop Recording" at bounding box center [1143, 514] width 602 height 1
click at [1123, 483] on button "Start Answering" at bounding box center [1143, 486] width 584 height 45
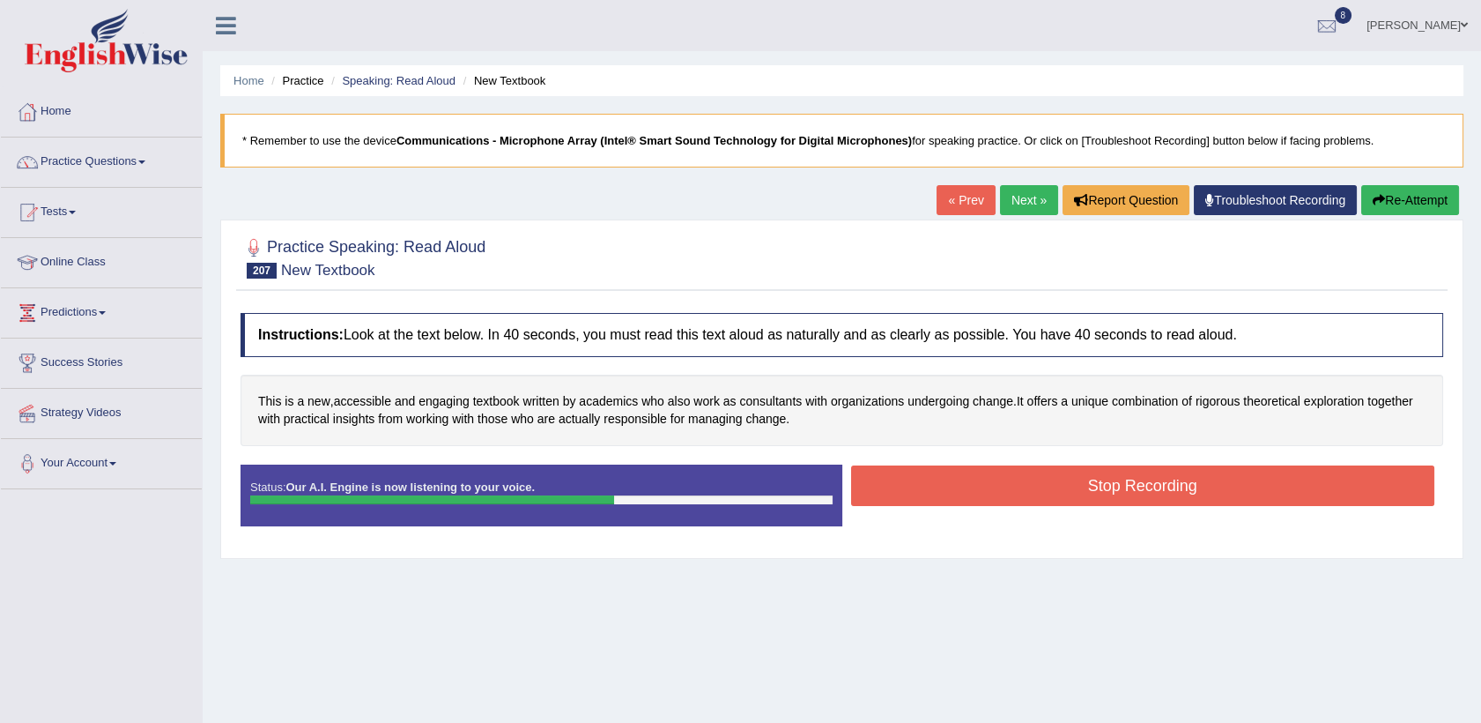
click at [1123, 483] on button "Stop Recording" at bounding box center [1143, 485] width 584 height 41
